Goal: Information Seeking & Learning: Find specific fact

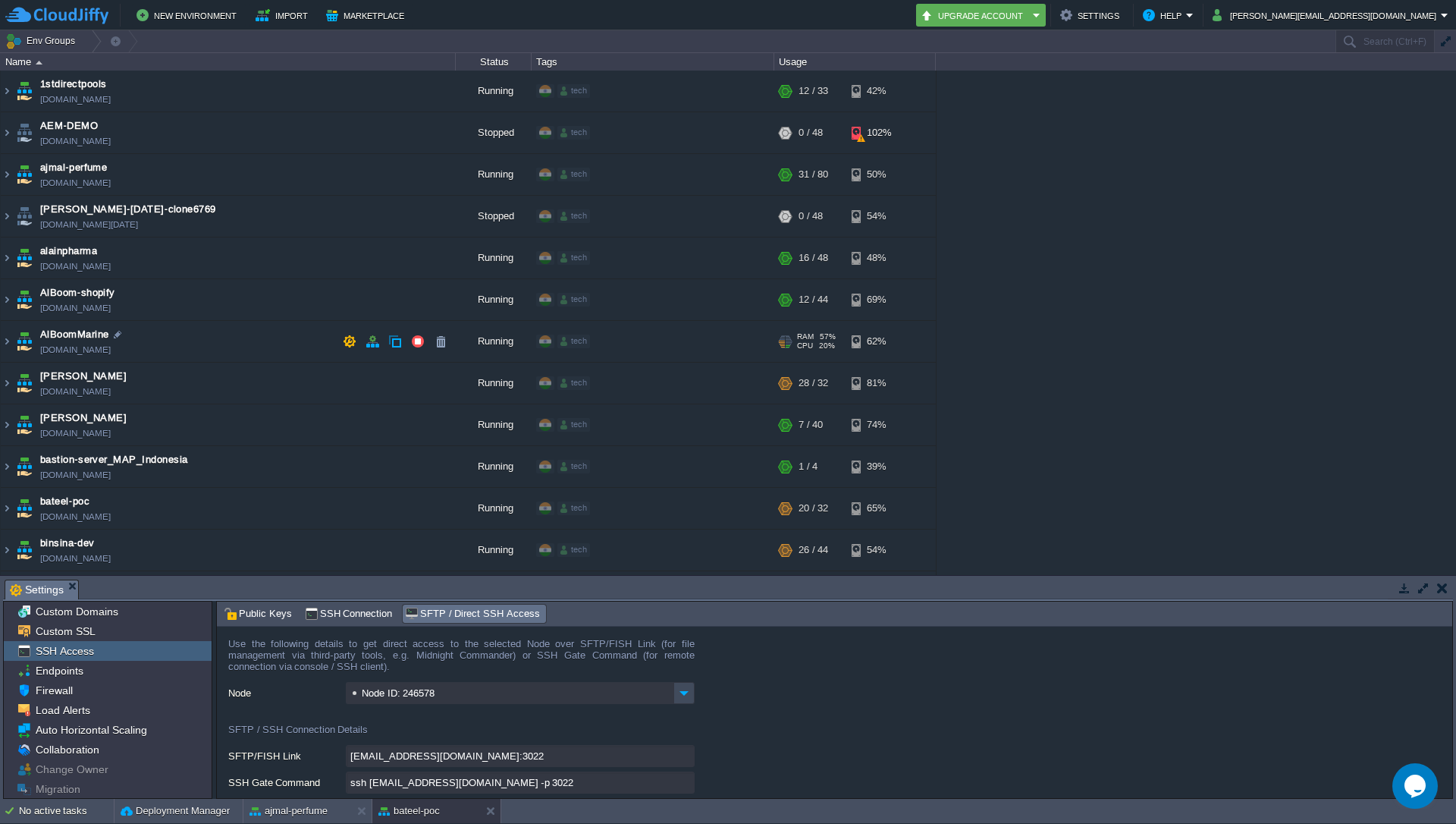
scroll to position [91, 0]
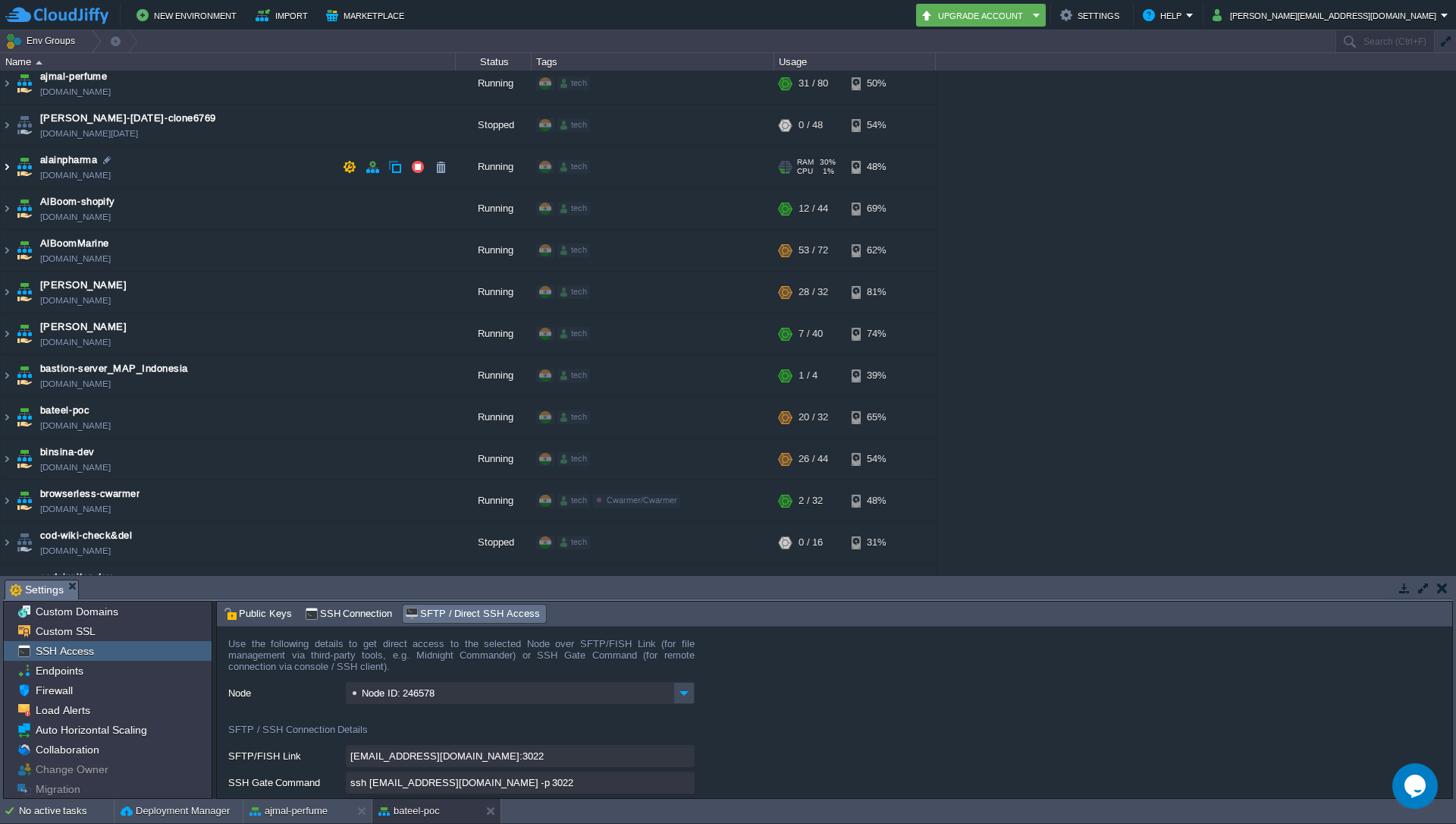
click at [3, 171] on img at bounding box center [6, 166] width 12 height 41
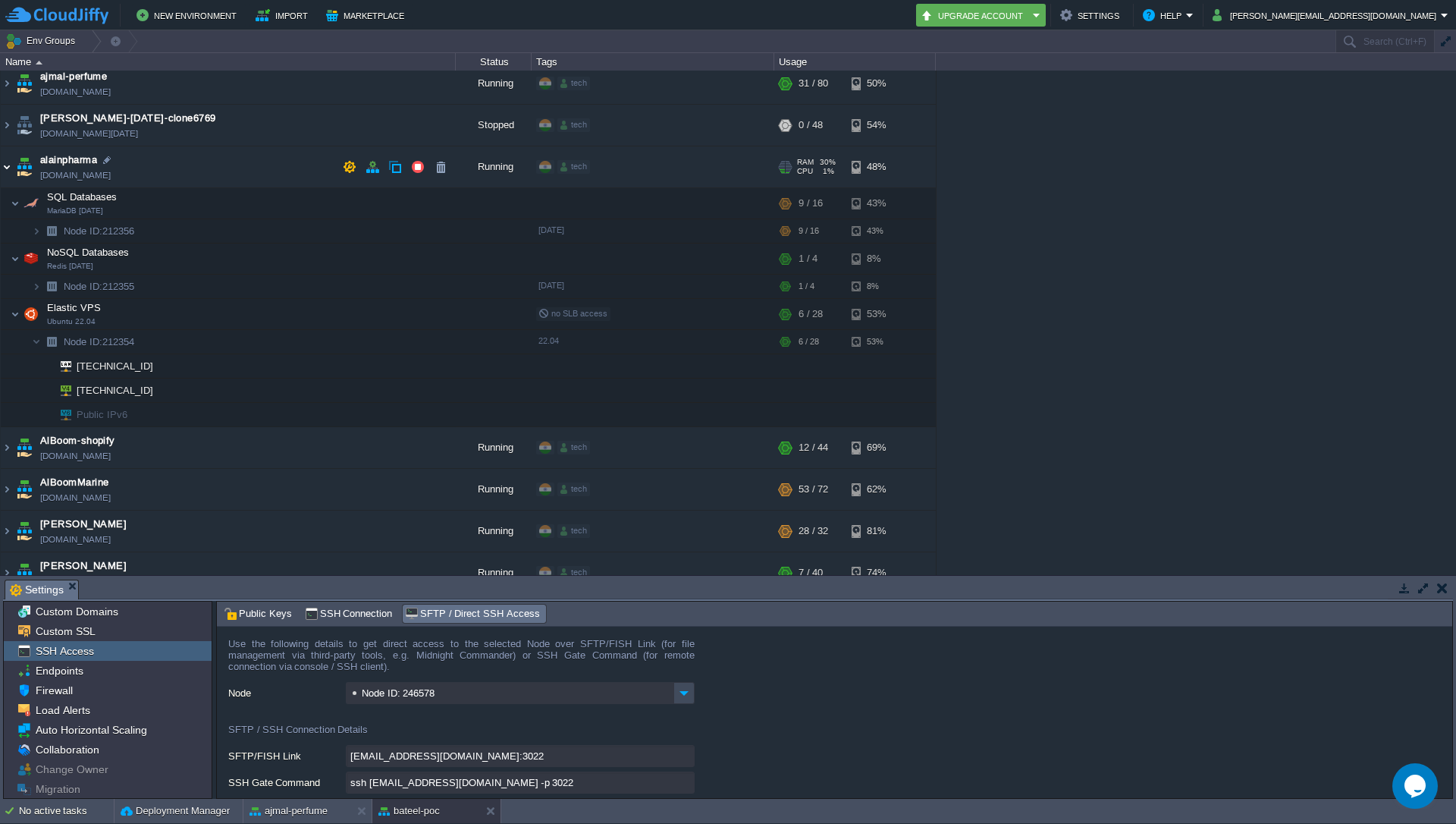
click at [3, 171] on img at bounding box center [6, 166] width 12 height 41
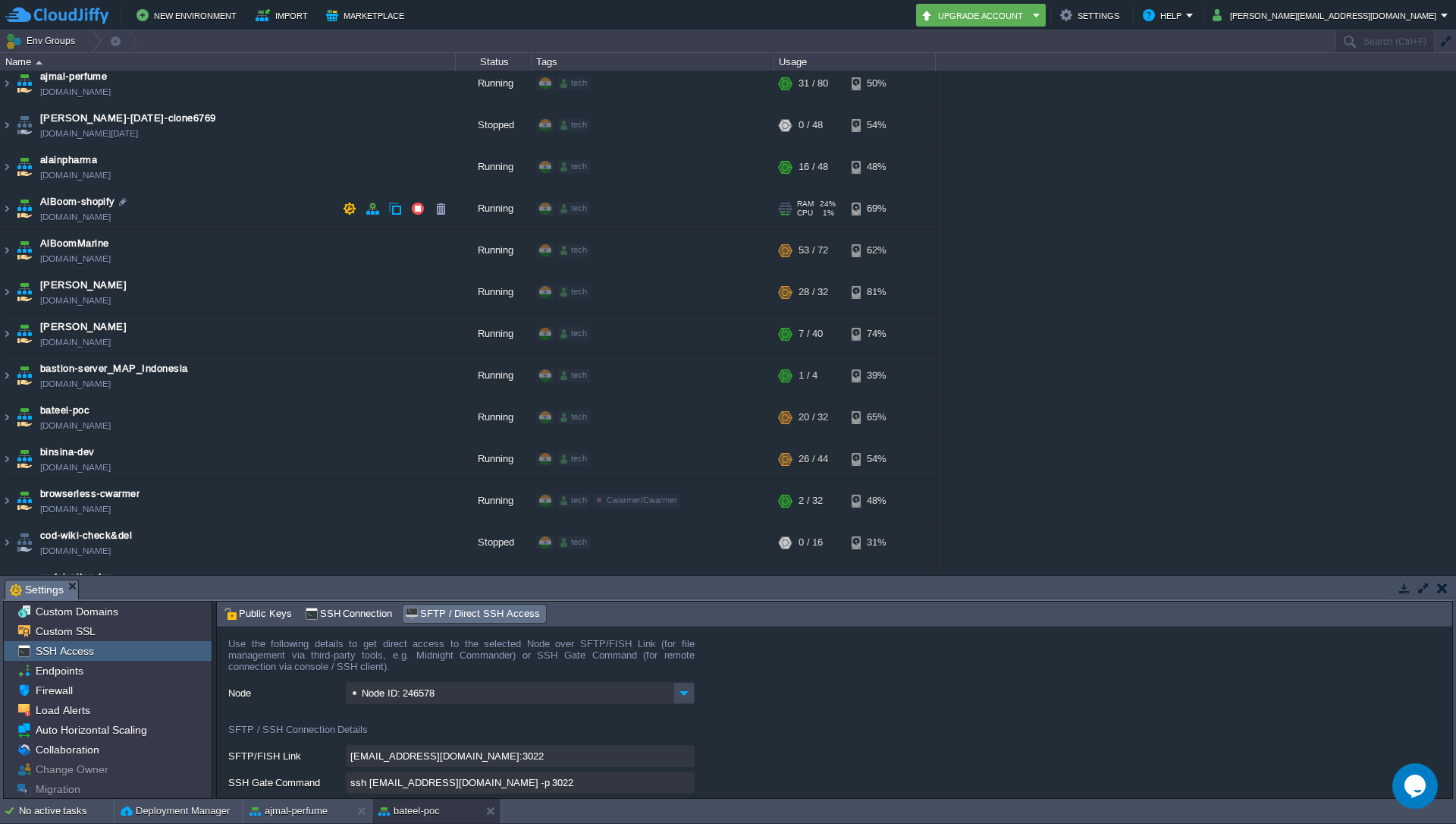
scroll to position [0, 0]
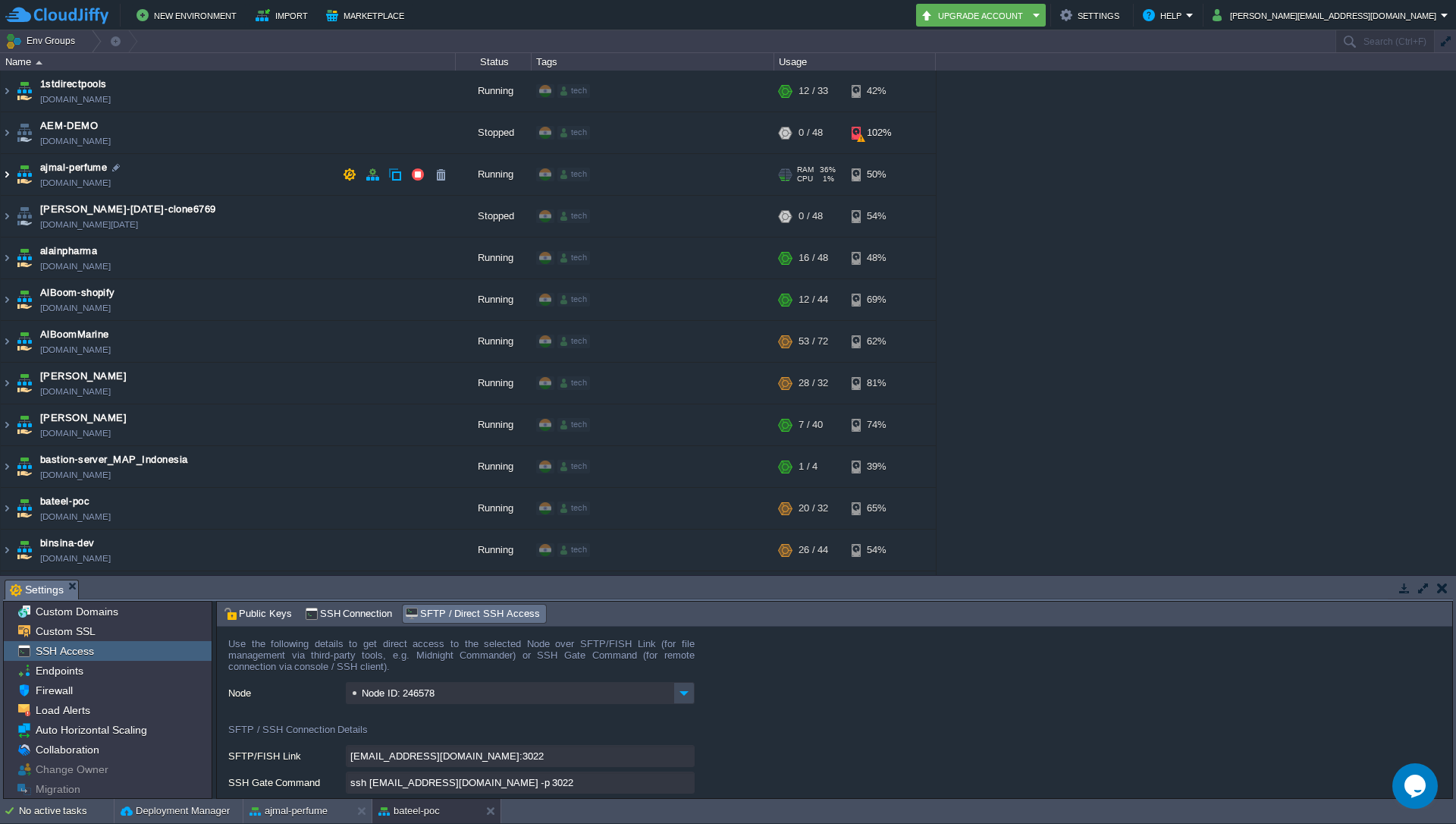
click at [3, 173] on img at bounding box center [6, 174] width 12 height 41
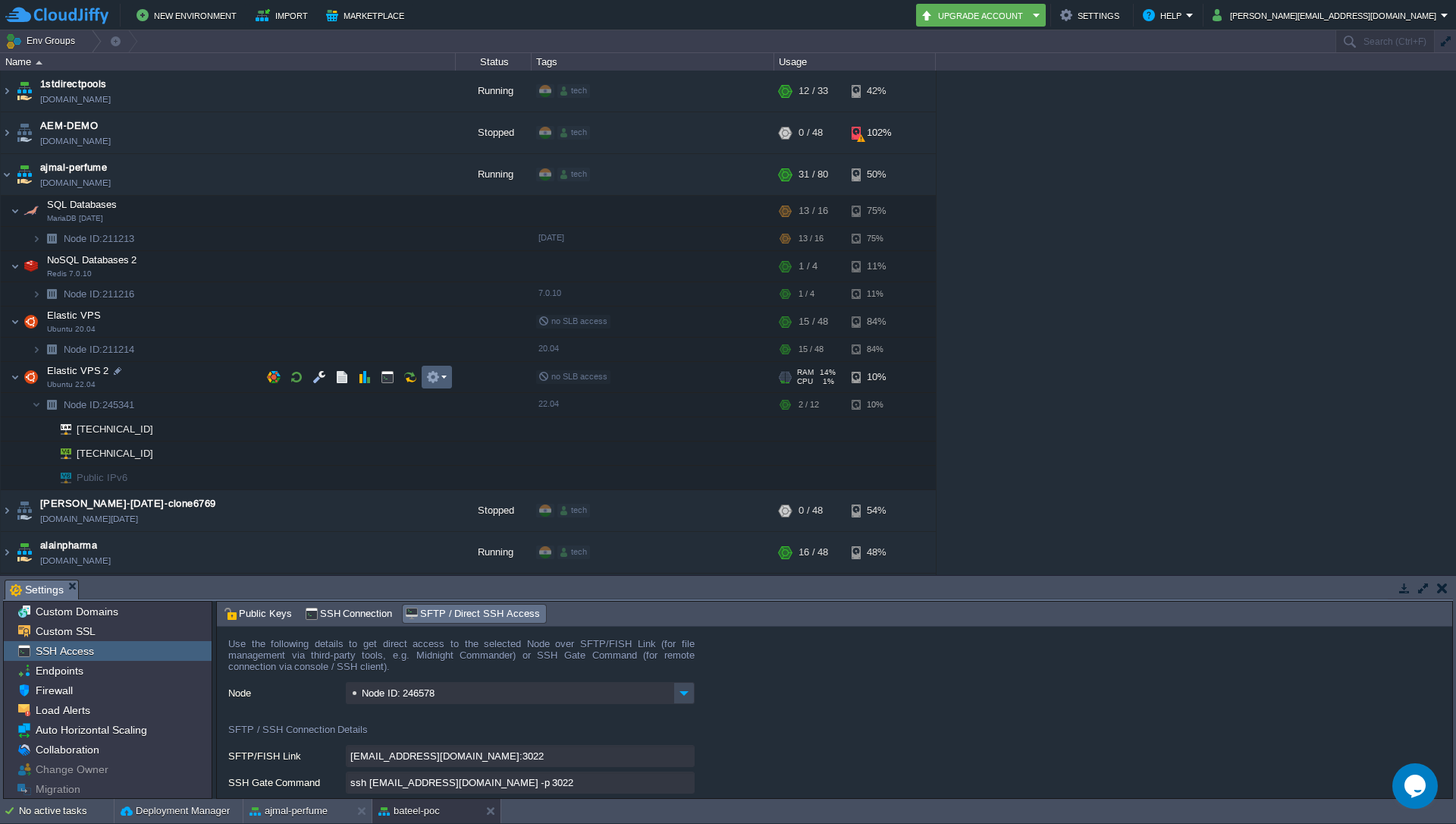
click at [446, 378] on td at bounding box center [436, 377] width 30 height 23
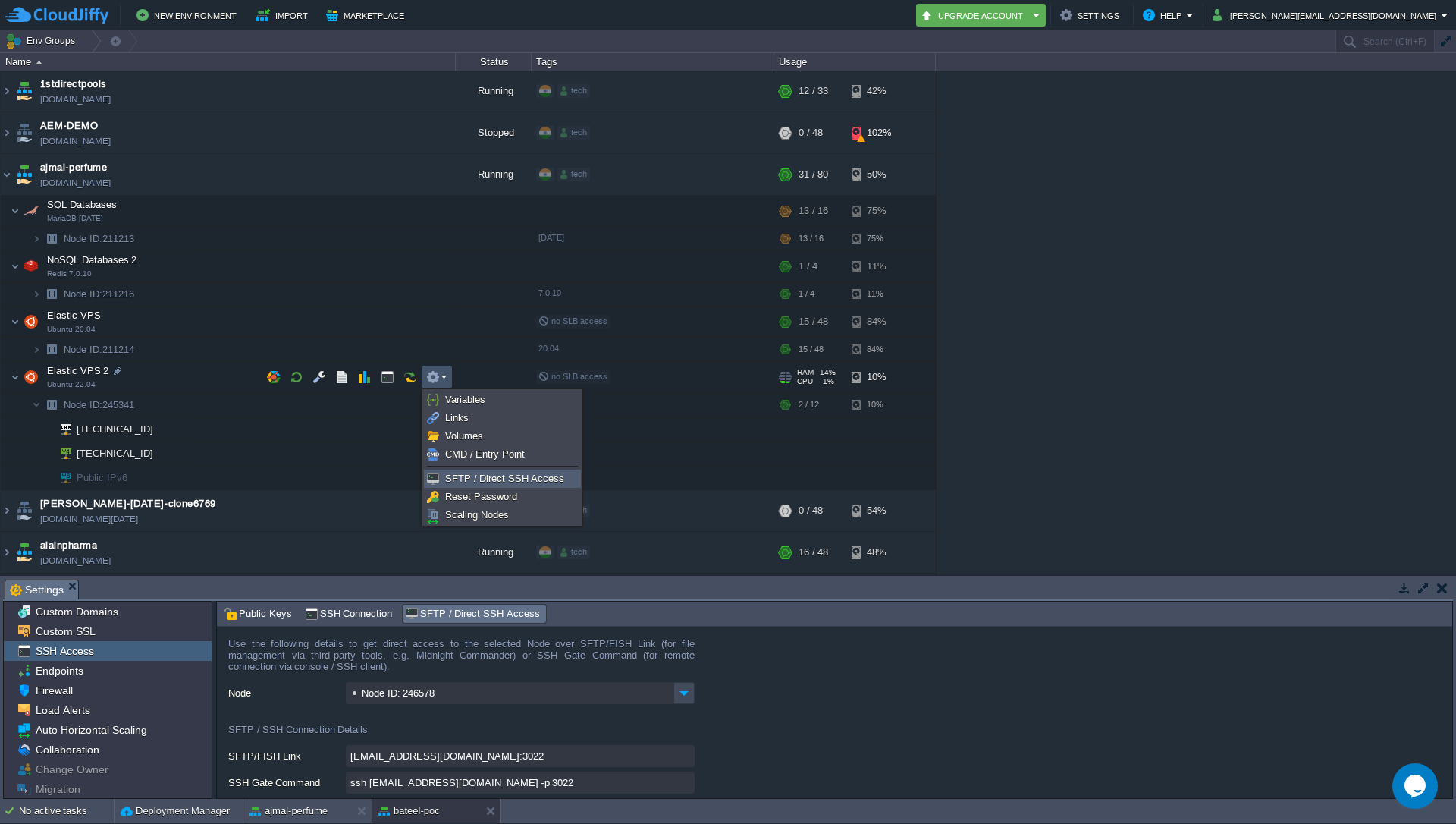
click at [479, 476] on span "SFTP / Direct SSH Access" at bounding box center [504, 478] width 119 height 12
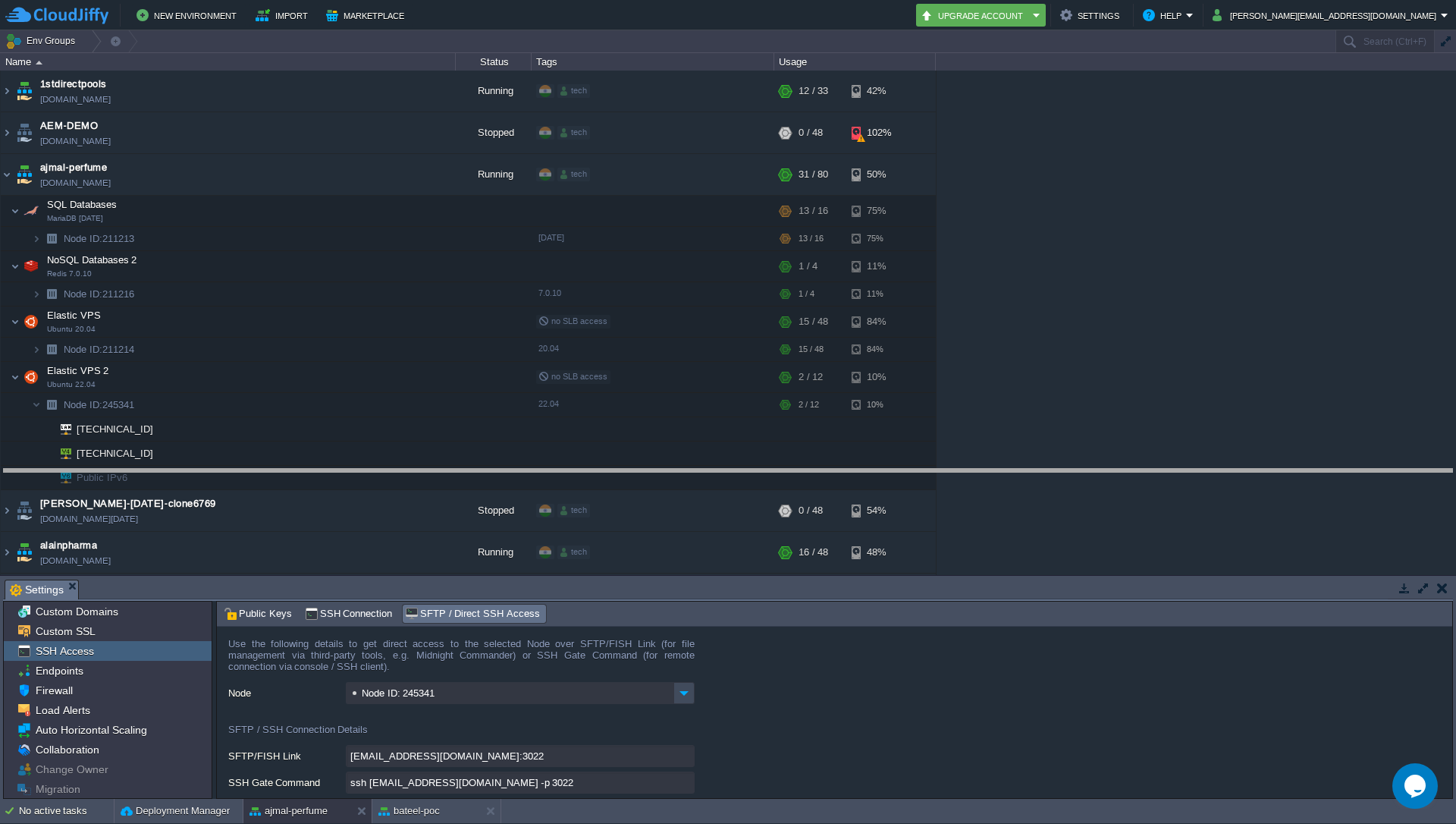
drag, startPoint x: 1055, startPoint y: 582, endPoint x: 1088, endPoint y: 471, distance: 115.8
click at [1088, 471] on body "New Environment Import Marketplace Bonus ₹0.00 Upgrade Account Settings Help [P…" at bounding box center [728, 412] width 1456 height 824
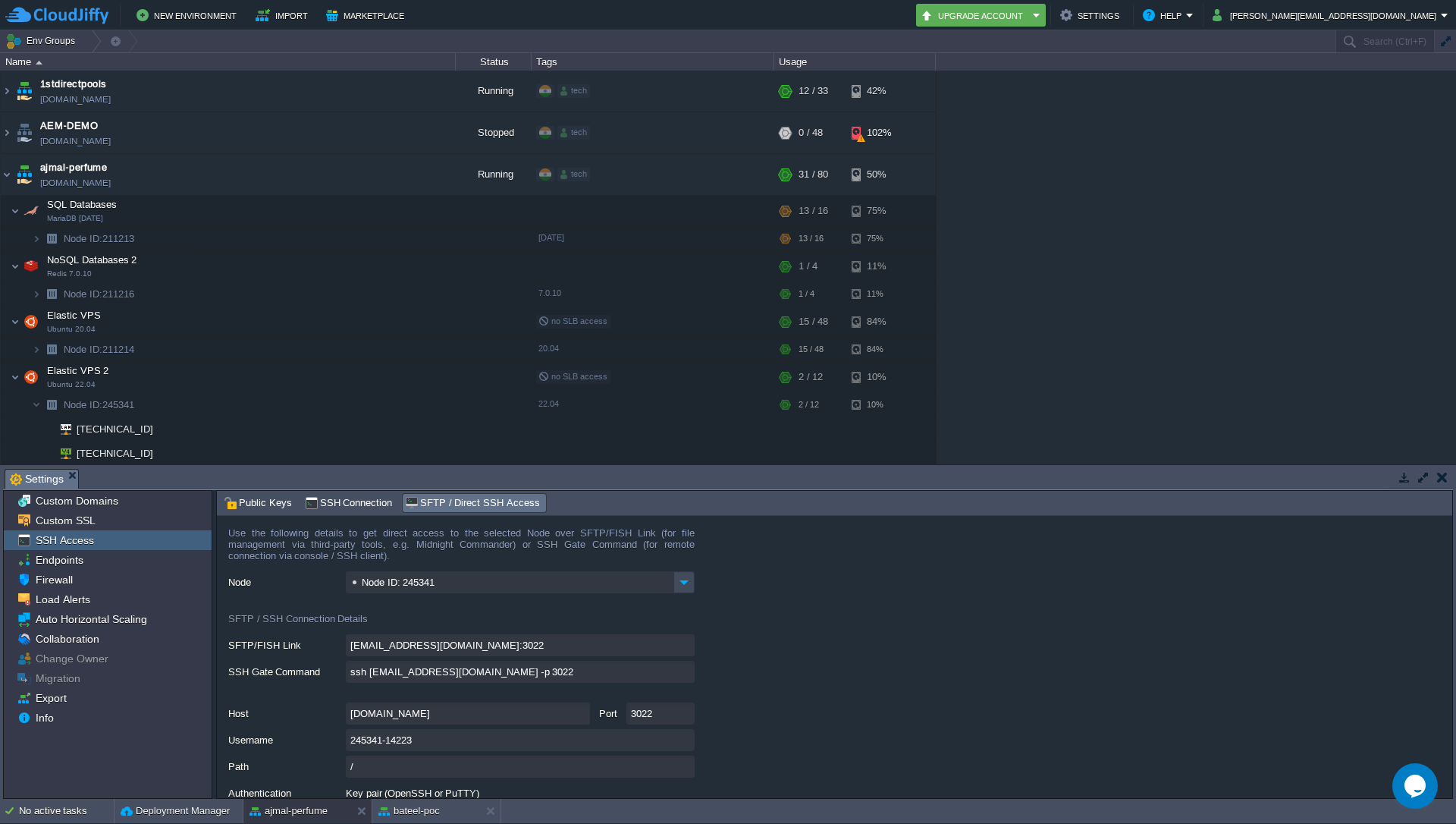
click at [686, 678] on input "ssh [EMAIL_ADDRESS][DOMAIN_NAME] -p 3022" at bounding box center [520, 672] width 348 height 22
type textarea "ssh [EMAIL_ADDRESS][DOMAIN_NAME] -p 3022"
click at [903, 661] on div "ssh [EMAIL_ADDRESS][DOMAIN_NAME] -p 3022" at bounding box center [840, 672] width 1224 height 24
click at [439, 323] on button "button" at bounding box center [433, 321] width 14 height 14
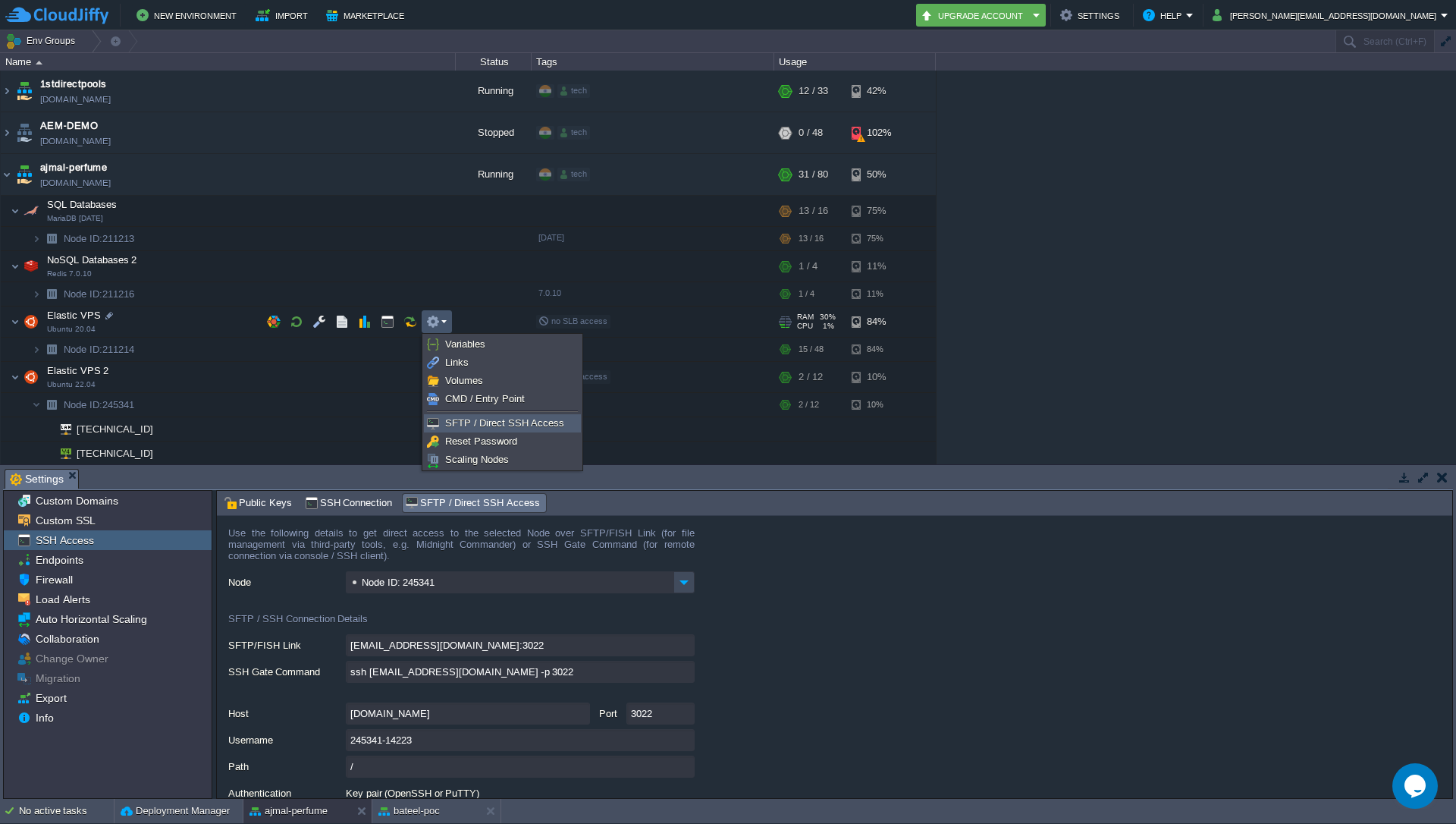
click at [475, 424] on span "SFTP / Direct SSH Access" at bounding box center [504, 423] width 119 height 12
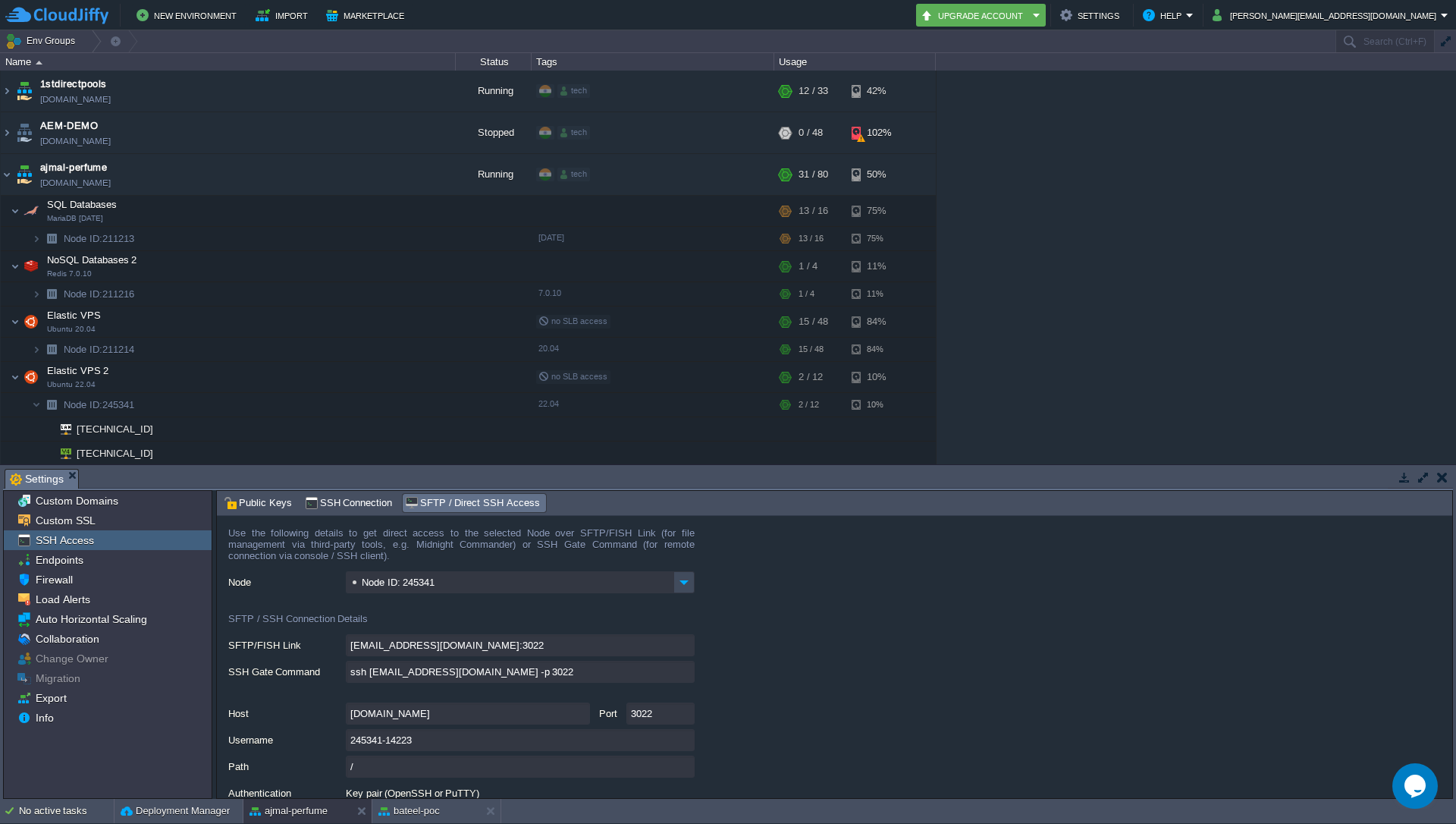
click at [688, 670] on input "ssh [EMAIL_ADDRESS][DOMAIN_NAME] -p 3022" at bounding box center [520, 672] width 348 height 22
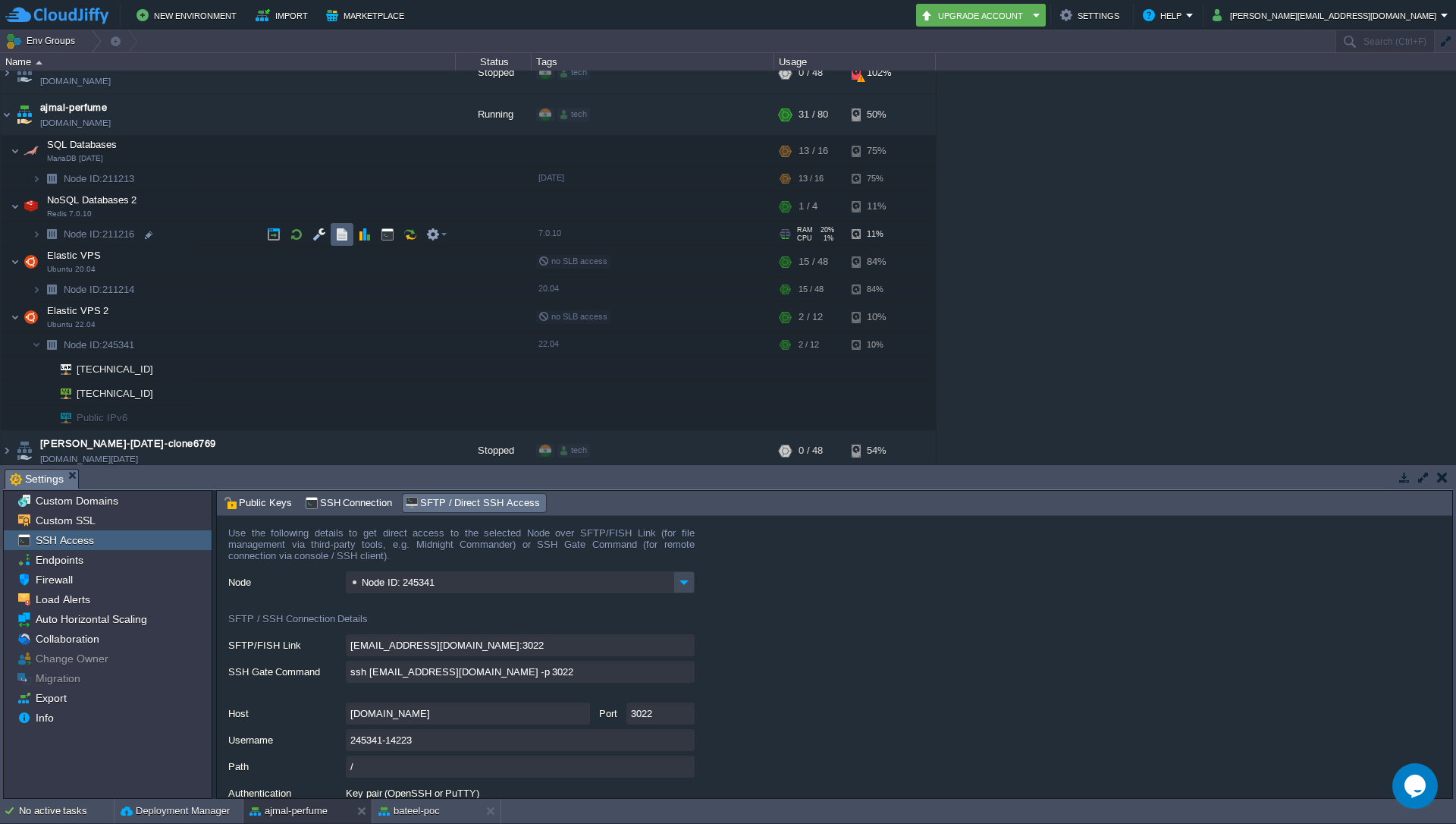
scroll to position [91, 0]
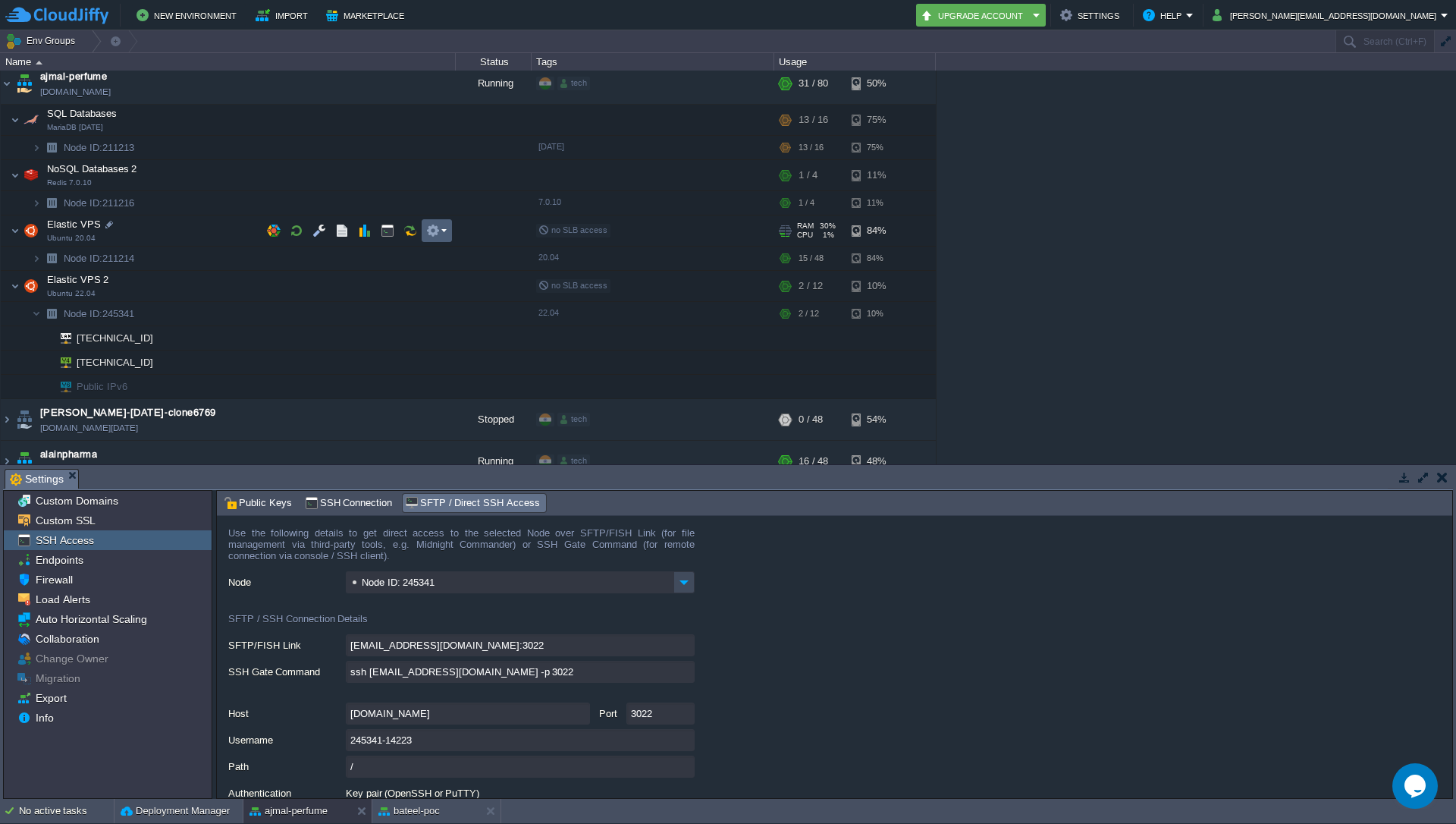
click at [444, 230] on em at bounding box center [436, 231] width 21 height 14
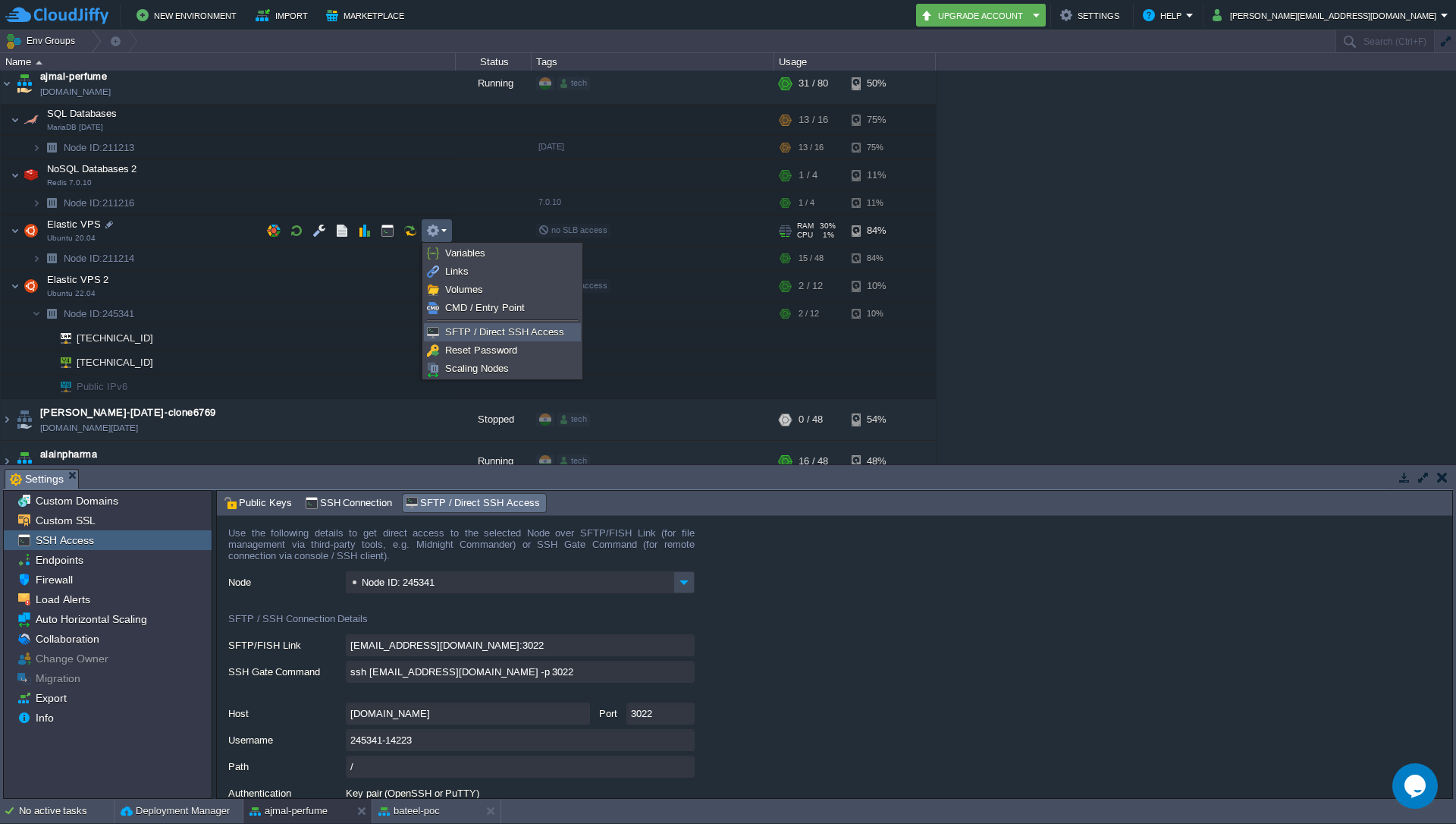
click at [472, 329] on span "SFTP / Direct SSH Access" at bounding box center [504, 331] width 119 height 12
type input "Node ID: 211214"
type input "[EMAIL_ADDRESS][DOMAIN_NAME]:3022"
type input "ssh [EMAIL_ADDRESS][DOMAIN_NAME] -p 3022"
type input "211214-14223"
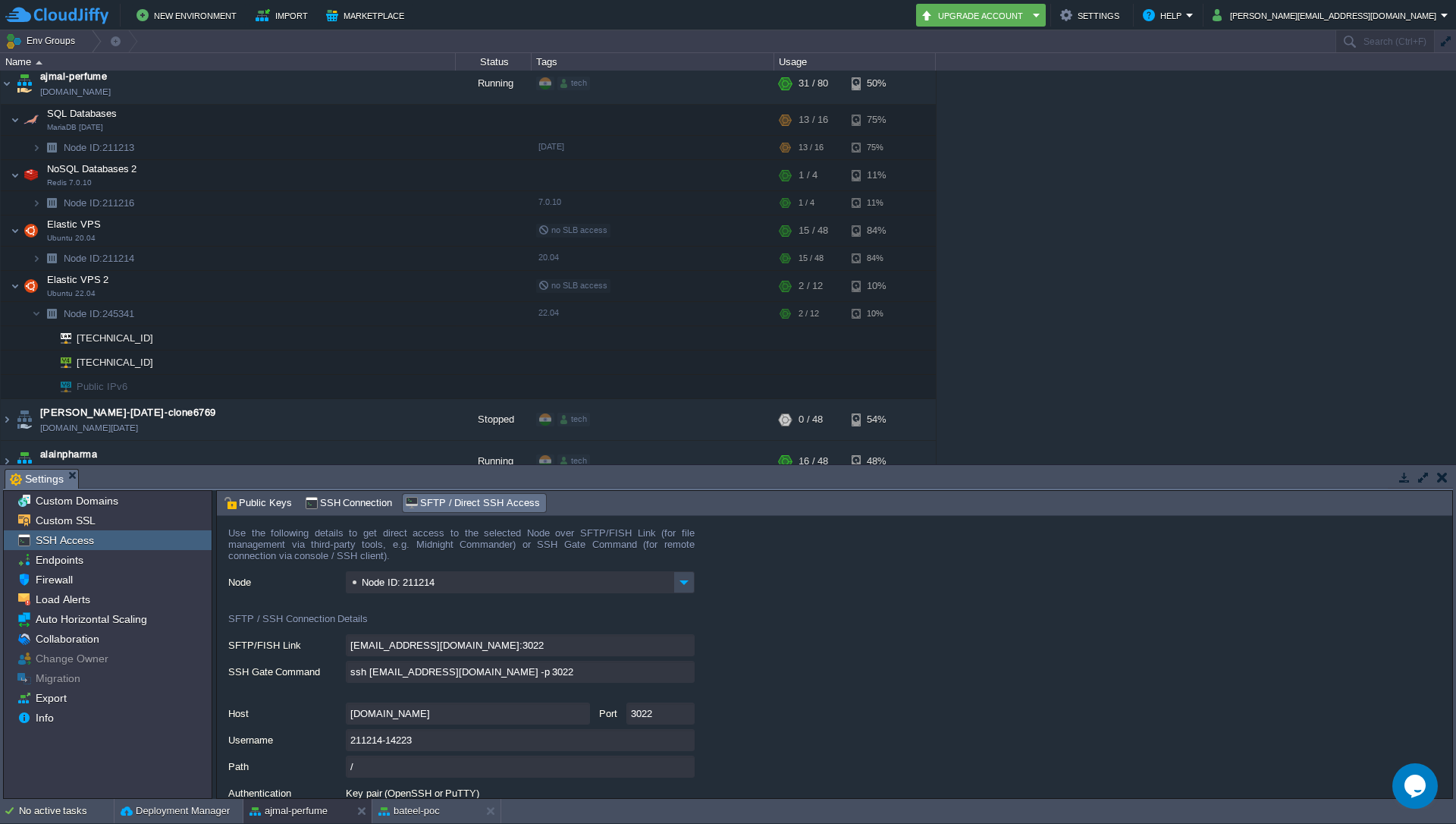
click at [686, 675] on input "ssh [EMAIL_ADDRESS][DOMAIN_NAME] -p 3022" at bounding box center [520, 672] width 348 height 22
type textarea "ssh [EMAIL_ADDRESS][DOMAIN_NAME] -p 3022"
click at [156, 363] on div at bounding box center [155, 362] width 14 height 14
type input "[TECHNICAL_ID]"
click at [151, 368] on div at bounding box center [155, 362] width 14 height 14
